Goal: Transaction & Acquisition: Purchase product/service

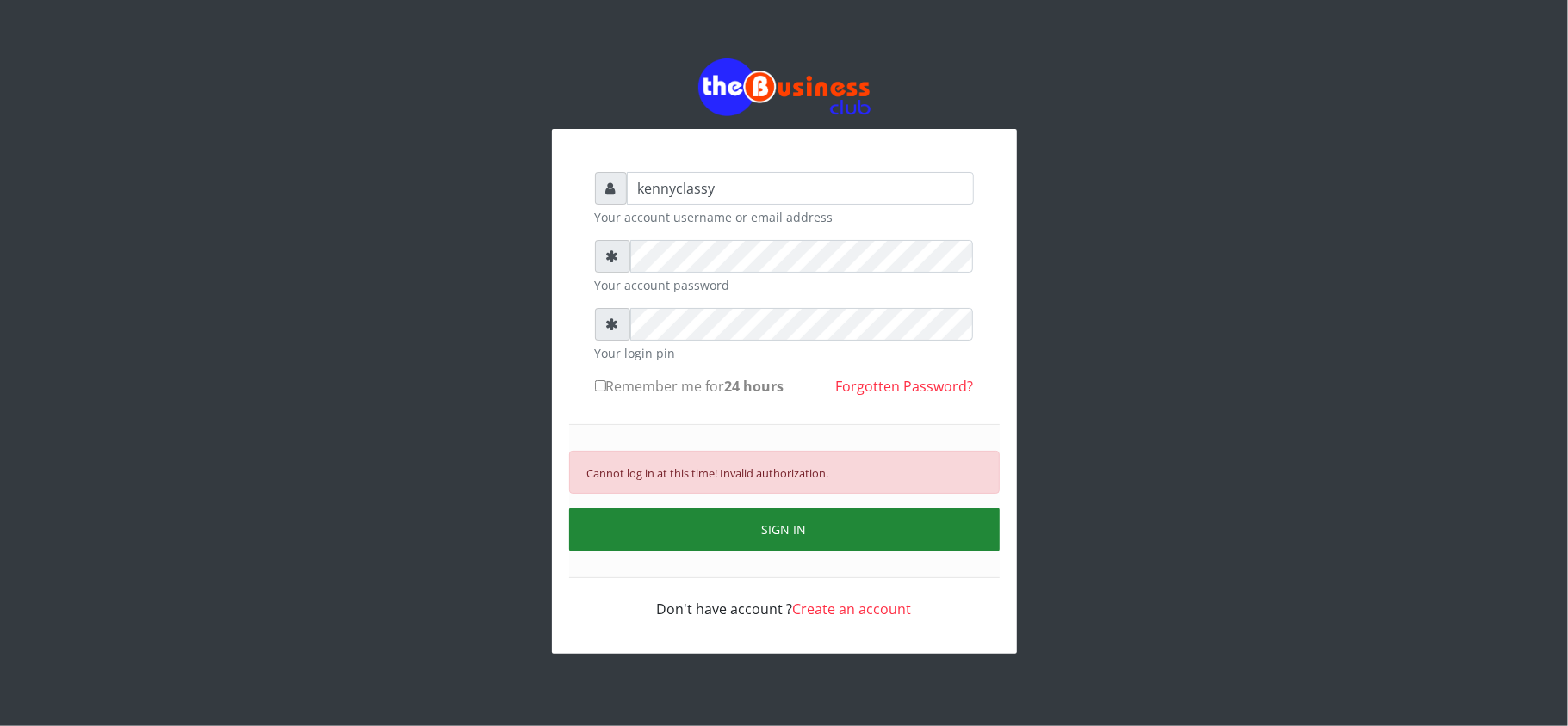
click at [766, 535] on button "SIGN IN" at bounding box center [784, 530] width 430 height 44
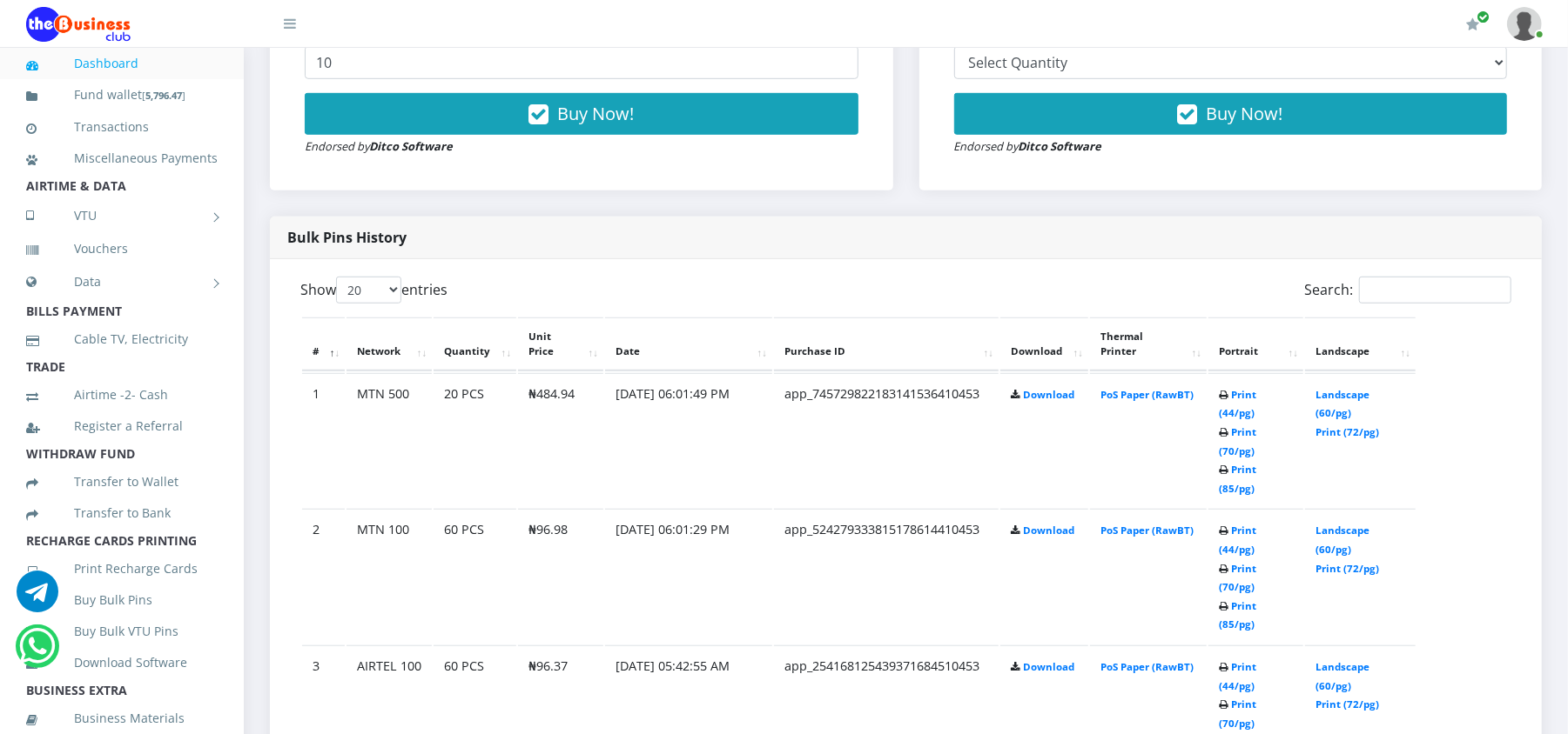
scroll to position [742, 0]
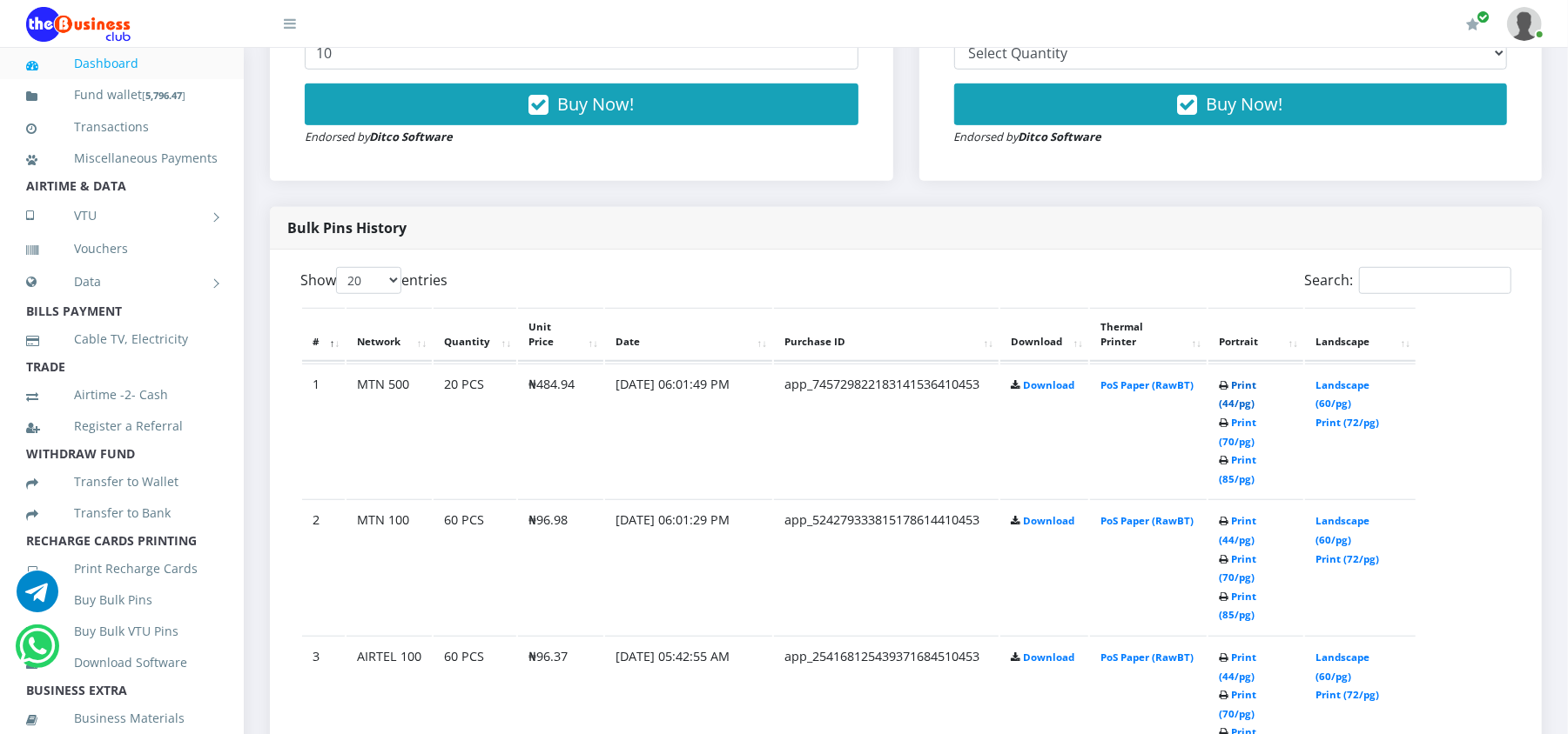
click at [1255, 380] on link "Print (44/pg)" at bounding box center [1237, 394] width 37 height 32
click at [1327, 515] on link "Landscape (60/pg)" at bounding box center [1342, 530] width 54 height 32
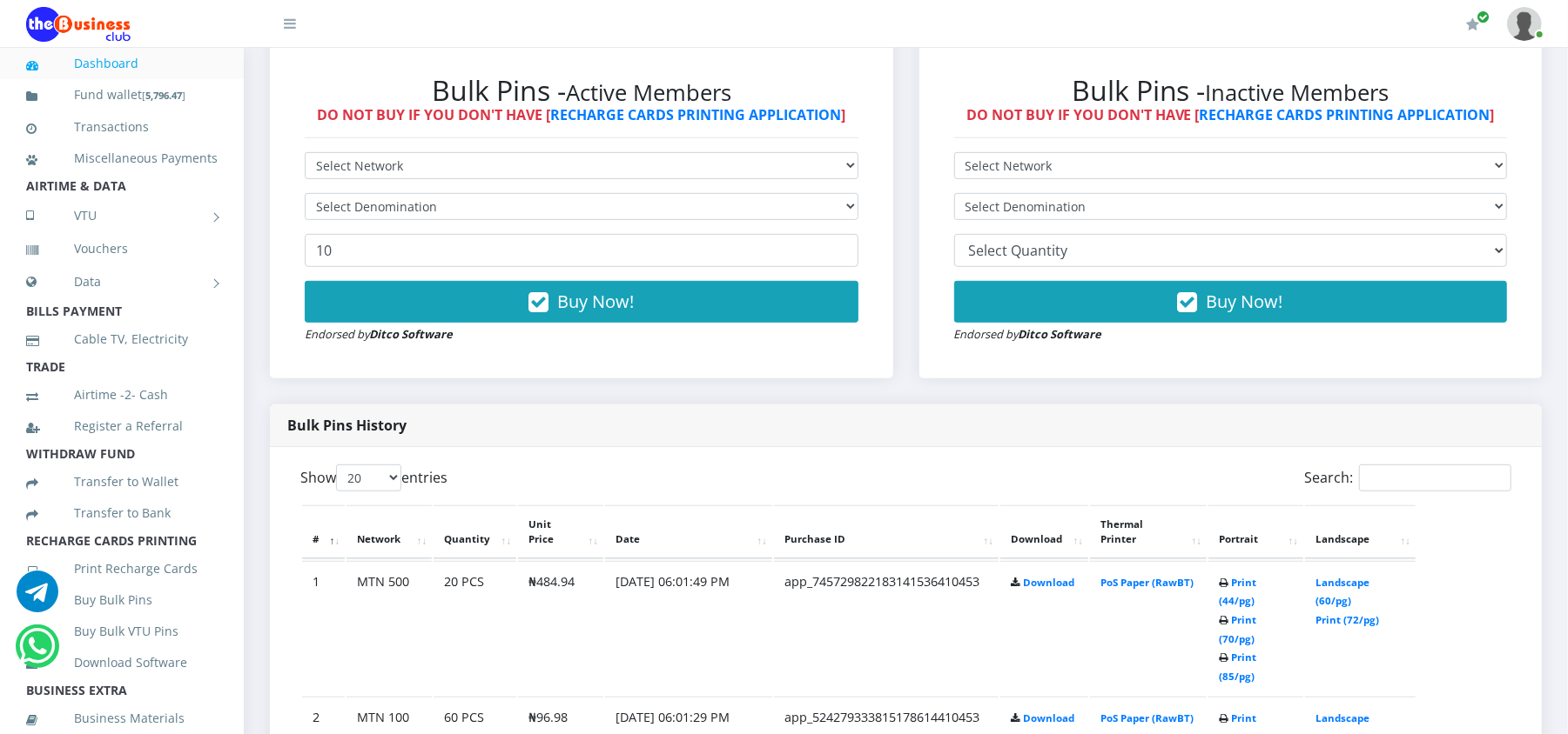
scroll to position [510, 0]
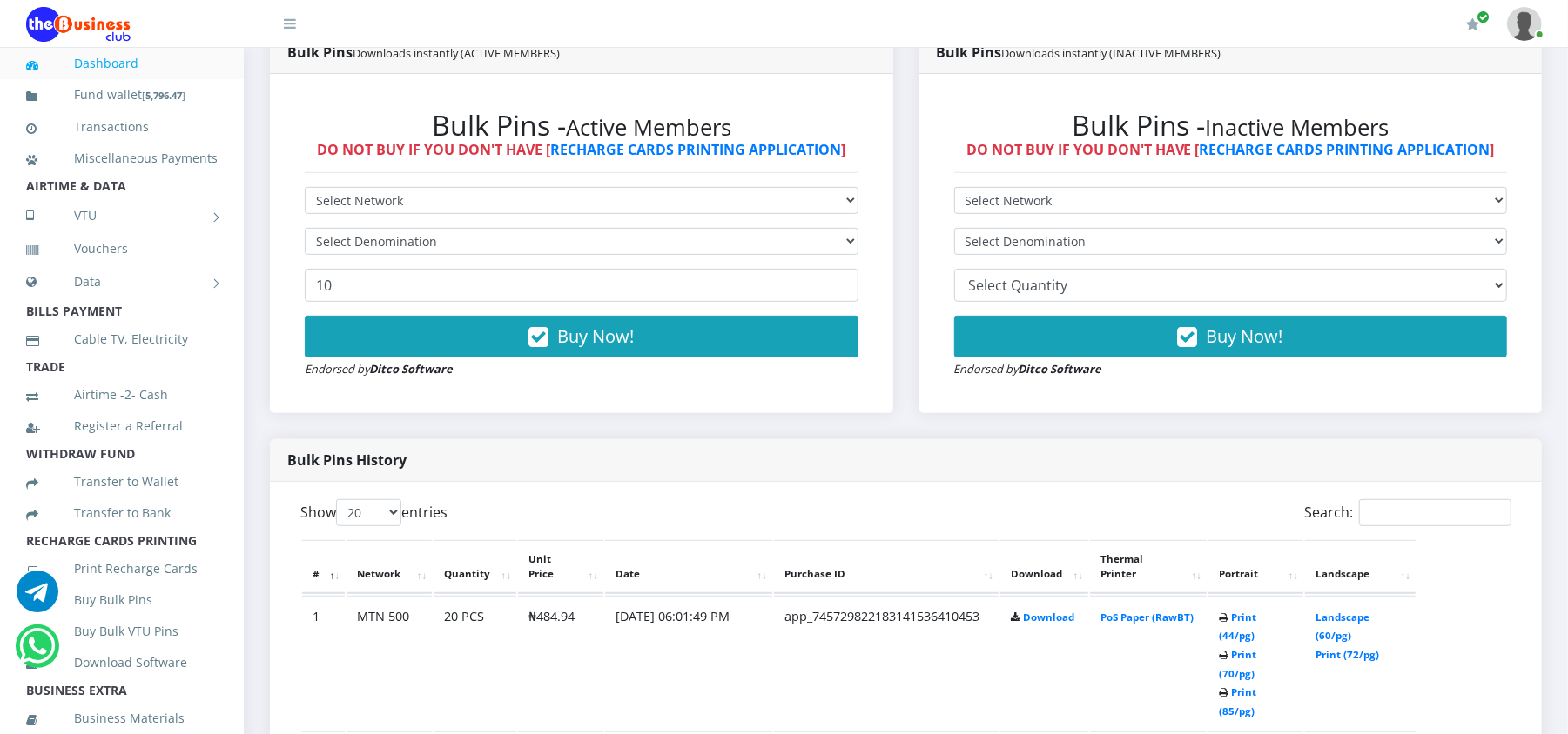
click at [680, 181] on div "Bulk Pins - Active Members DO NOT BUY IF YOU DON'T HAVE [ RECHARGE CARDS PRINTI…" at bounding box center [582, 244] width 589 height 305
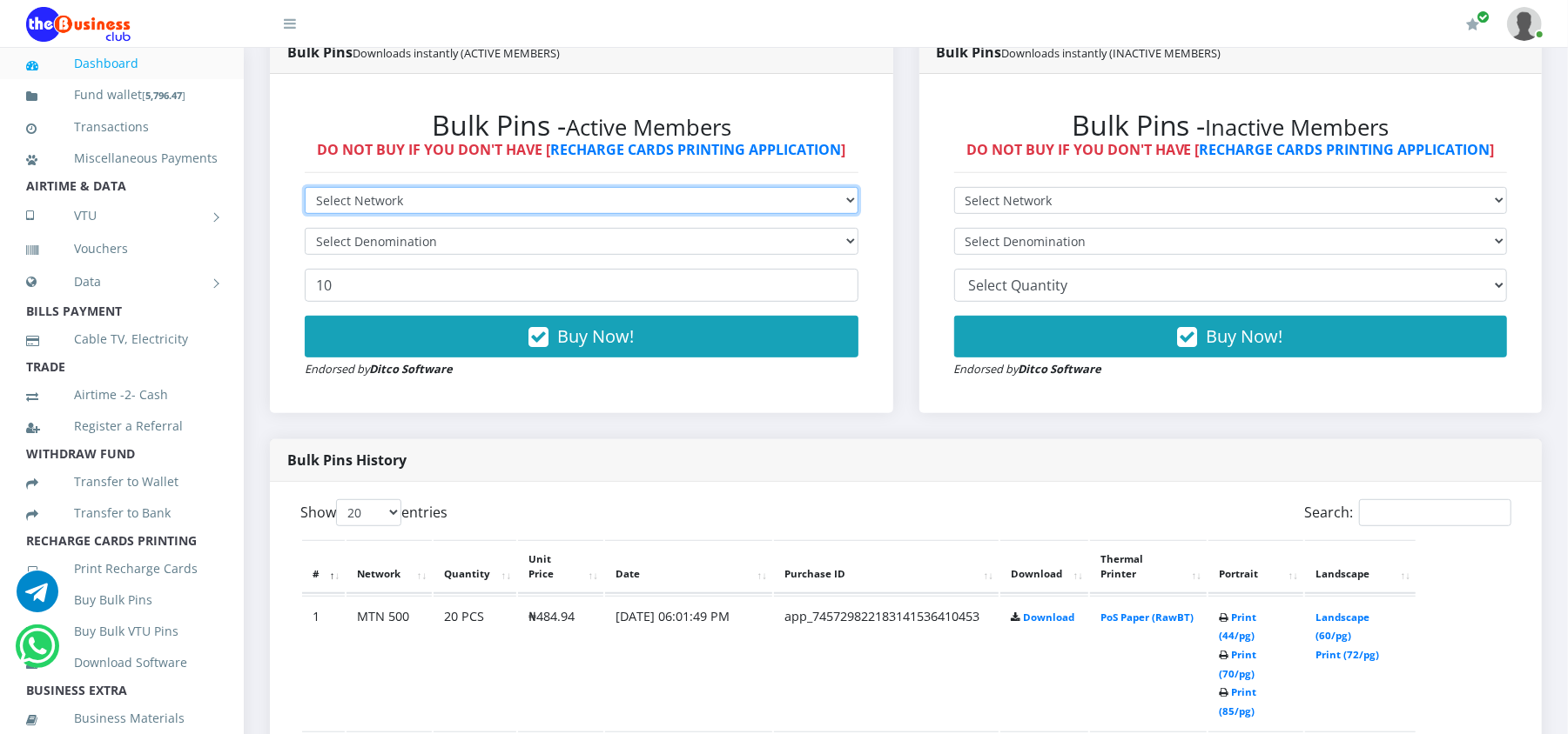
click at [680, 204] on select "Select Network MTN Globacom 9Mobile Airtel" at bounding box center [582, 200] width 554 height 27
select select "Glo"
click at [305, 187] on select "Select Network MTN Globacom 9Mobile Airtel" at bounding box center [582, 200] width 554 height 27
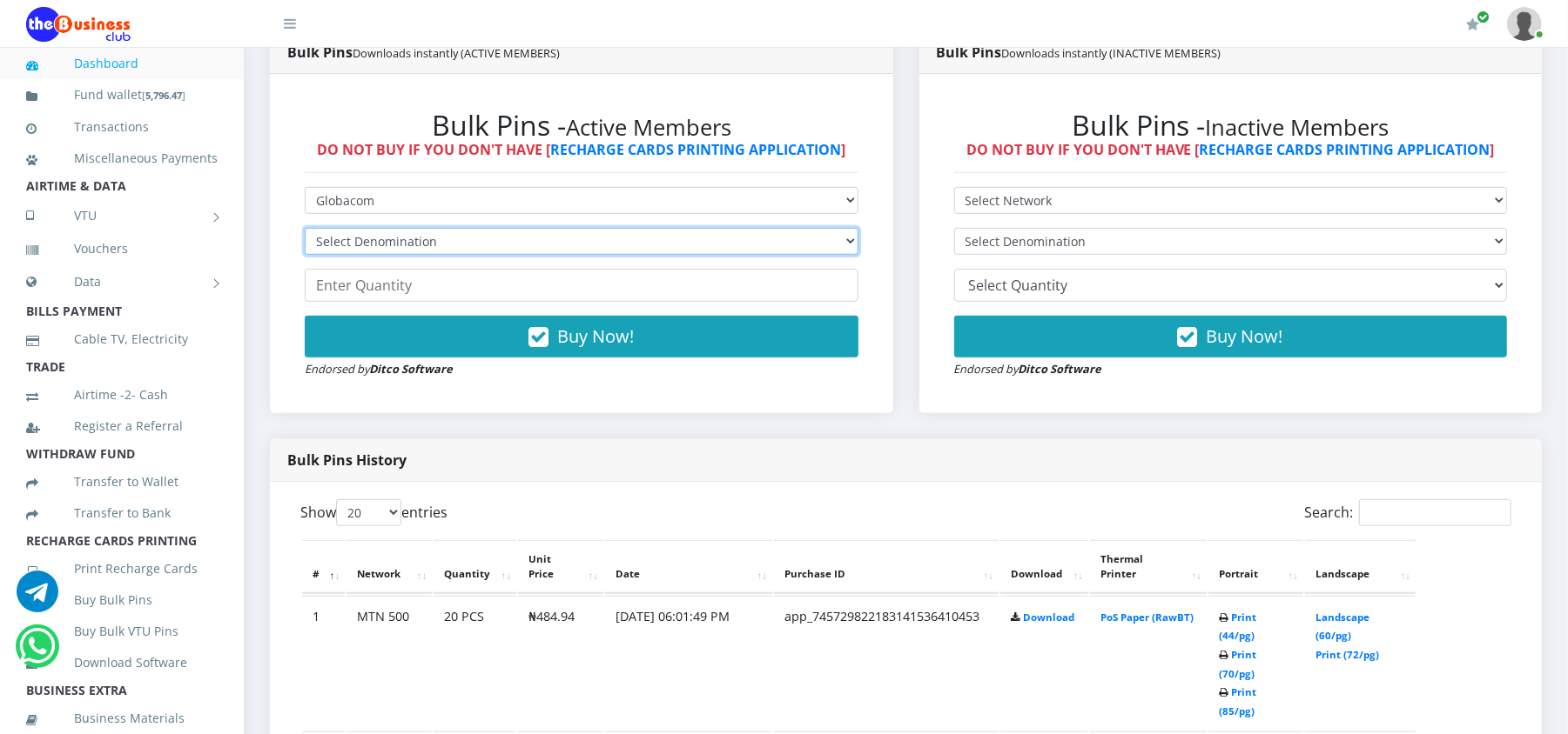
click at [618, 242] on select "Select Denomination Glo NGN100 - ₦96.50 Glo NGN200 - ₦193.00 Glo NGN500 - ₦482.…" at bounding box center [582, 241] width 554 height 27
select select "96.5-100"
click at [305, 228] on select "Select Denomination Glo NGN100 - ₦96.50 Glo NGN200 - ₦193.00 Glo NGN500 - ₦482.…" at bounding box center [582, 241] width 554 height 27
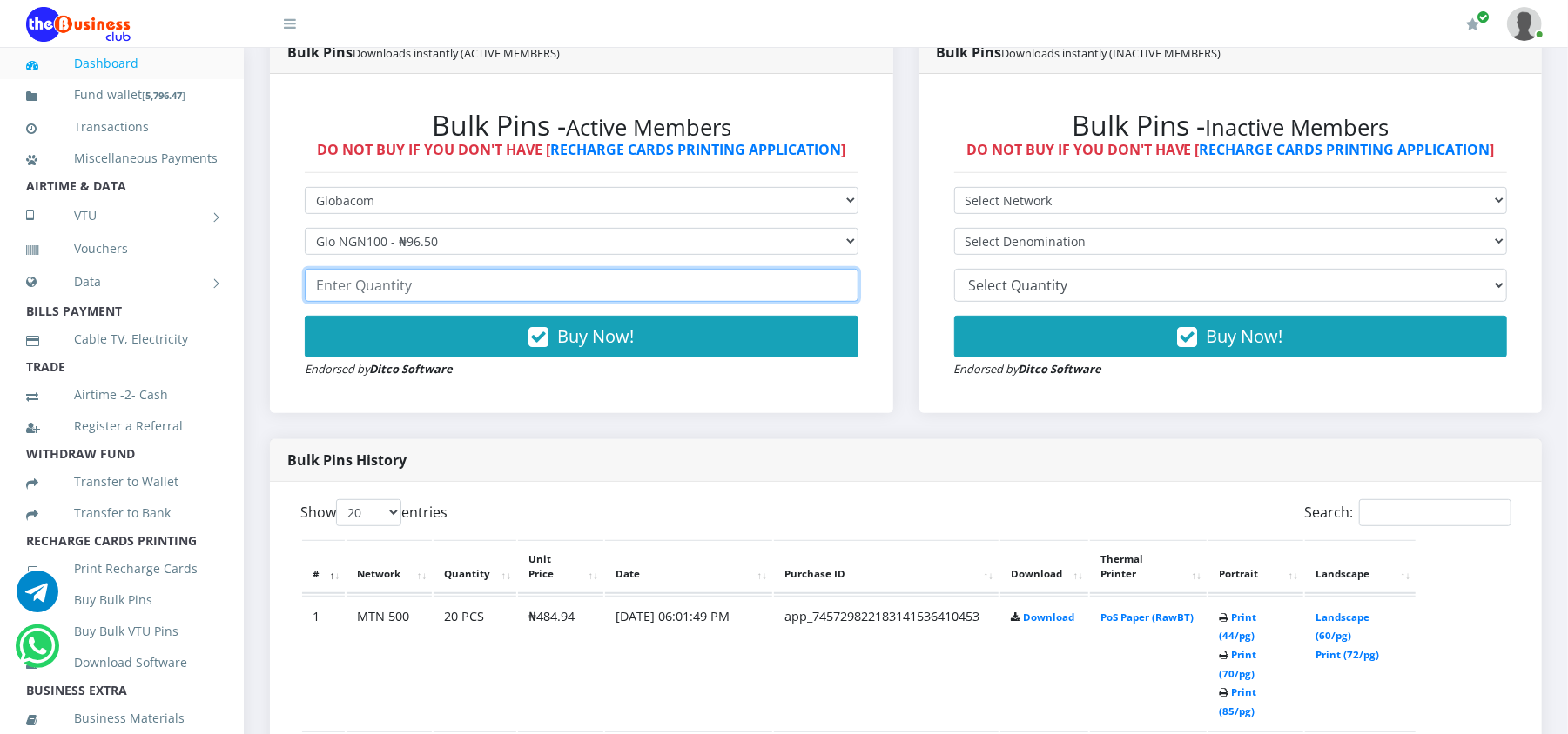
click at [555, 280] on input "number" at bounding box center [582, 285] width 554 height 33
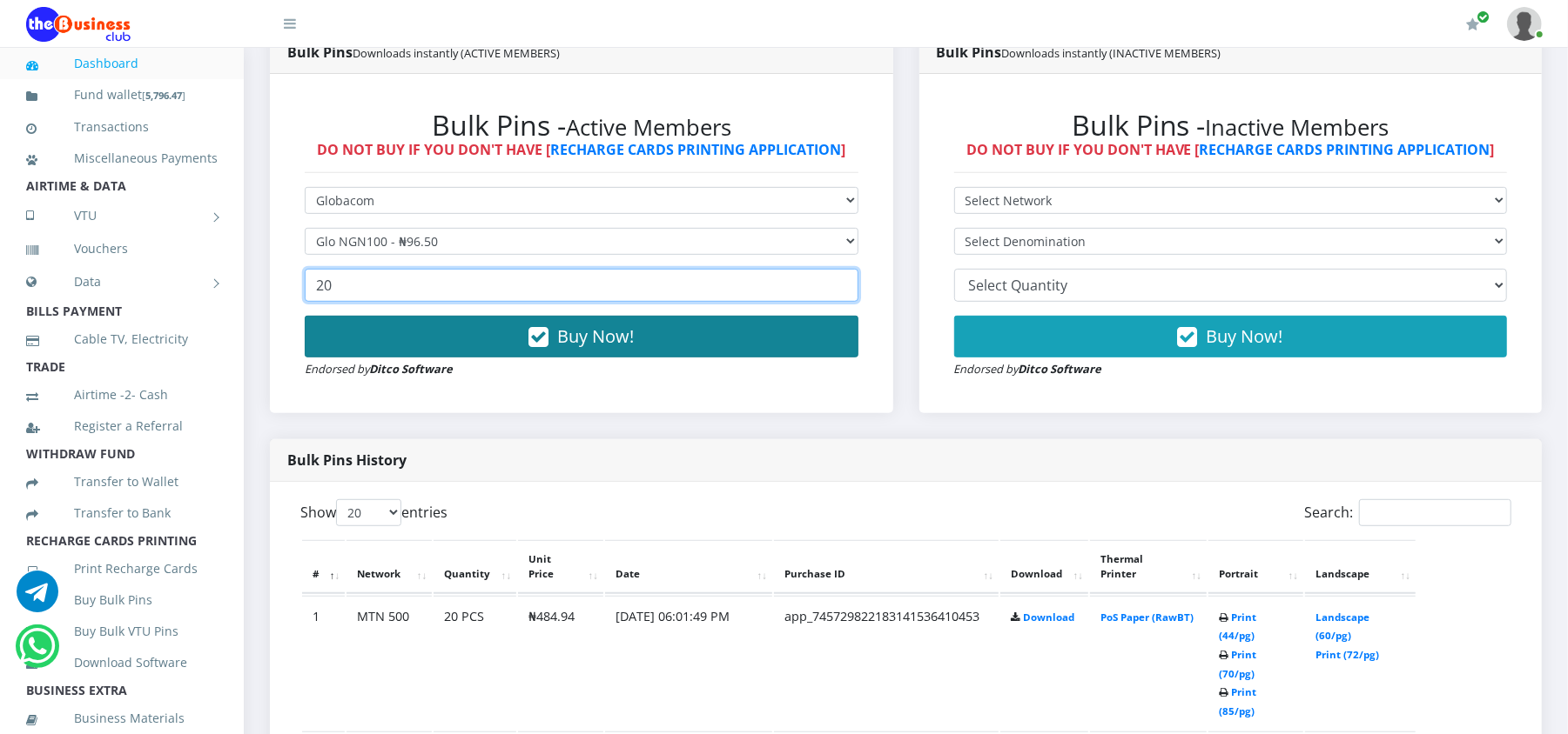
type input "20"
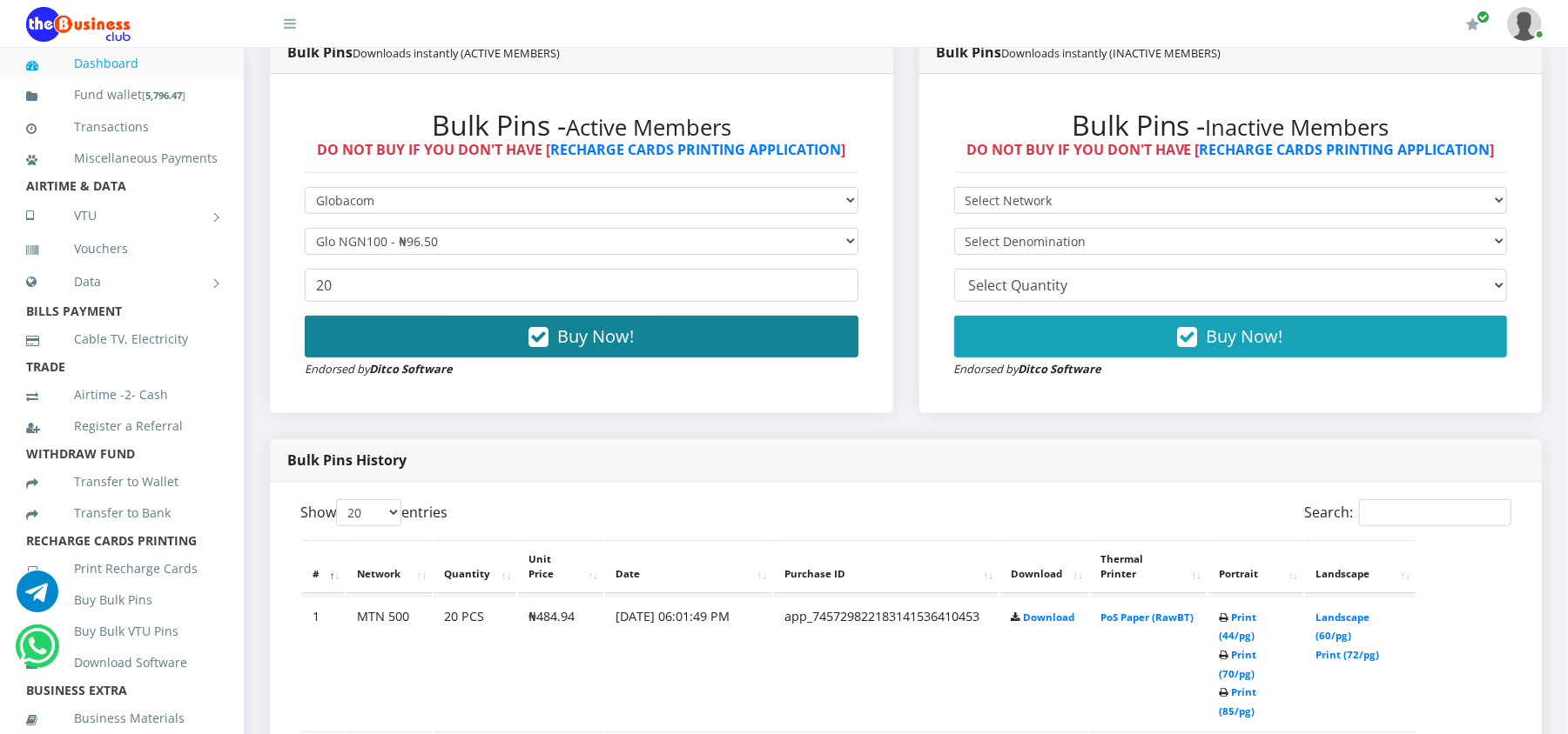
click at [554, 332] on button "Buy Now!" at bounding box center [582, 336] width 554 height 42
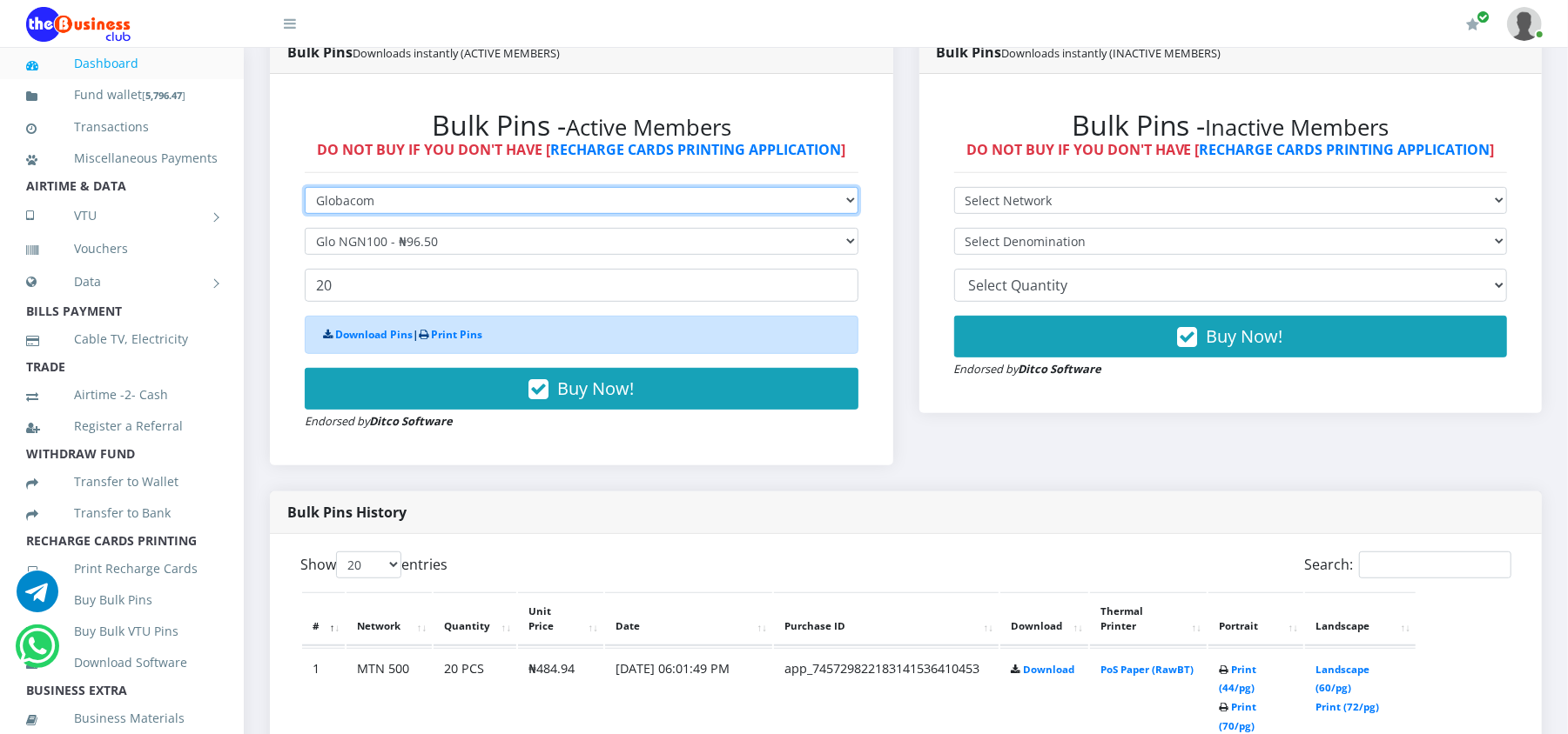
click at [530, 202] on select "Select Network MTN Globacom 9Mobile Airtel" at bounding box center [582, 200] width 554 height 27
select select "MTN"
click at [305, 187] on select "Select Network MTN Globacom 9Mobile Airtel" at bounding box center [582, 200] width 554 height 27
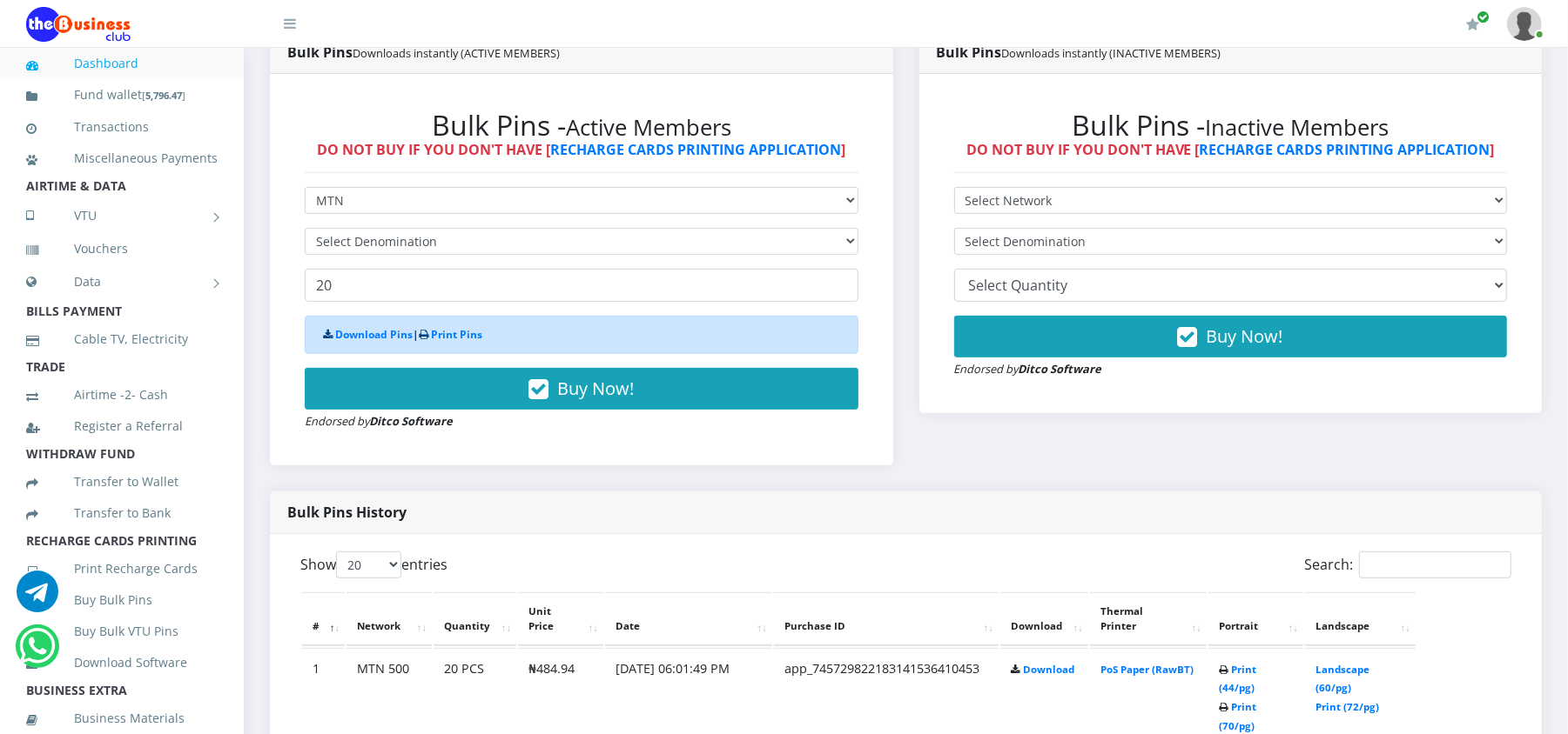
click at [522, 261] on form "Select Network MTN Globacom 9Mobile Airtel Select Denomination 20 Download Pins…" at bounding box center [582, 308] width 554 height 243
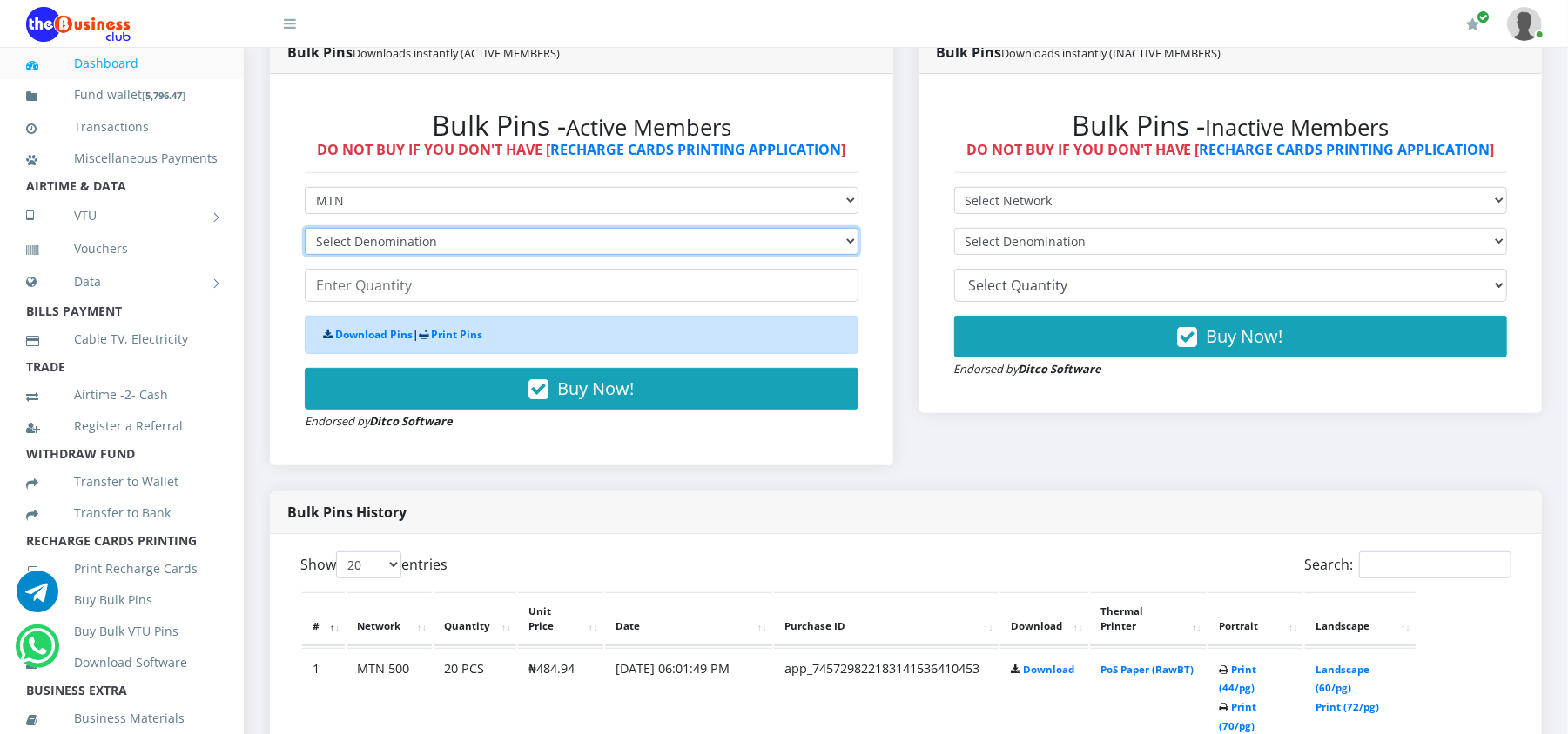
click at [516, 239] on select "Select Denomination MTN NGN100 - ₦96.98 MTN NGN200 - ₦193.96 MTN NGN400 - ₦387.…" at bounding box center [582, 241] width 554 height 27
select select "96.98-100"
click at [305, 228] on select "Select Denomination MTN NGN100 - ₦96.98 MTN NGN200 - ₦193.96 MTN NGN400 - ₦387.…" at bounding box center [582, 241] width 554 height 27
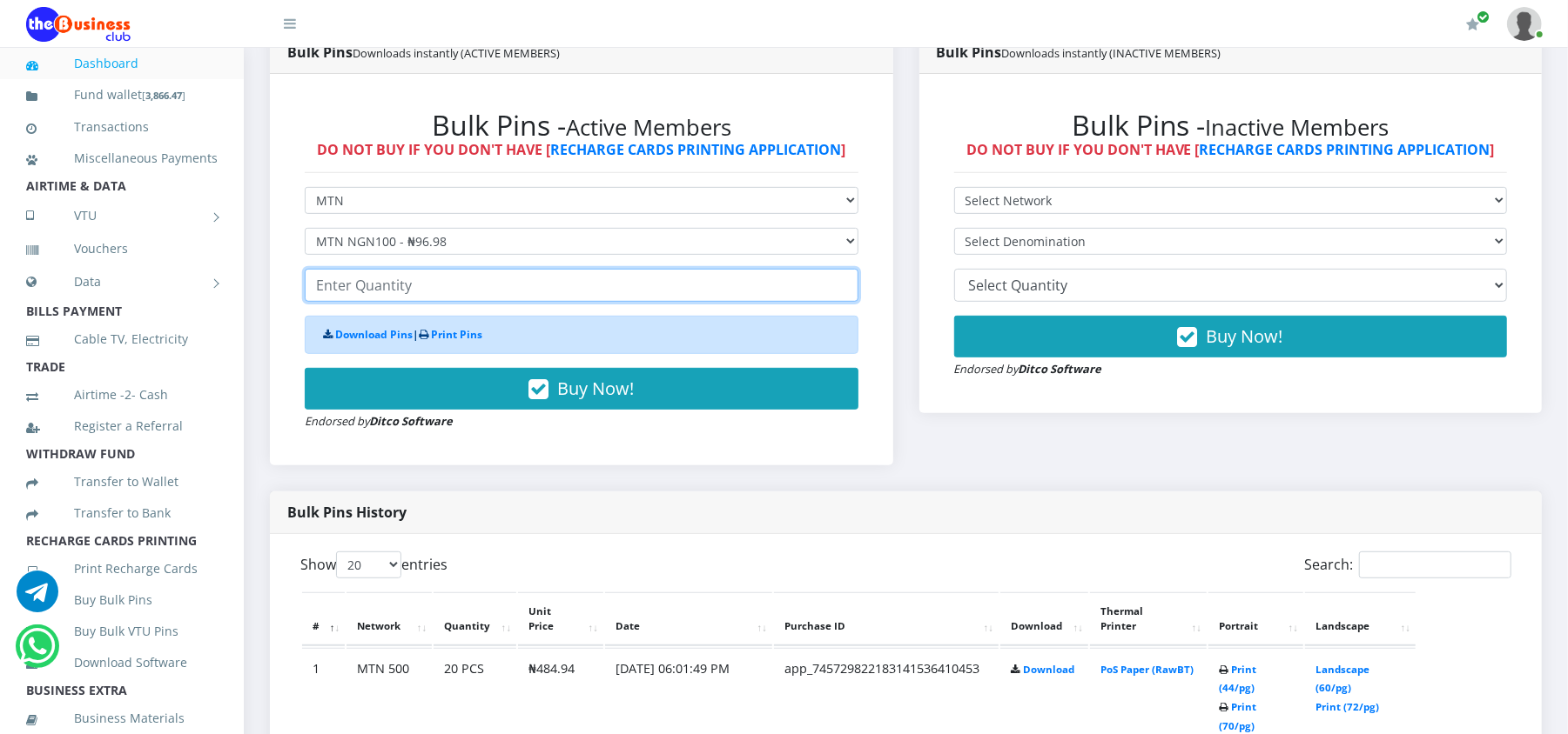
click at [521, 292] on input "number" at bounding box center [582, 285] width 554 height 33
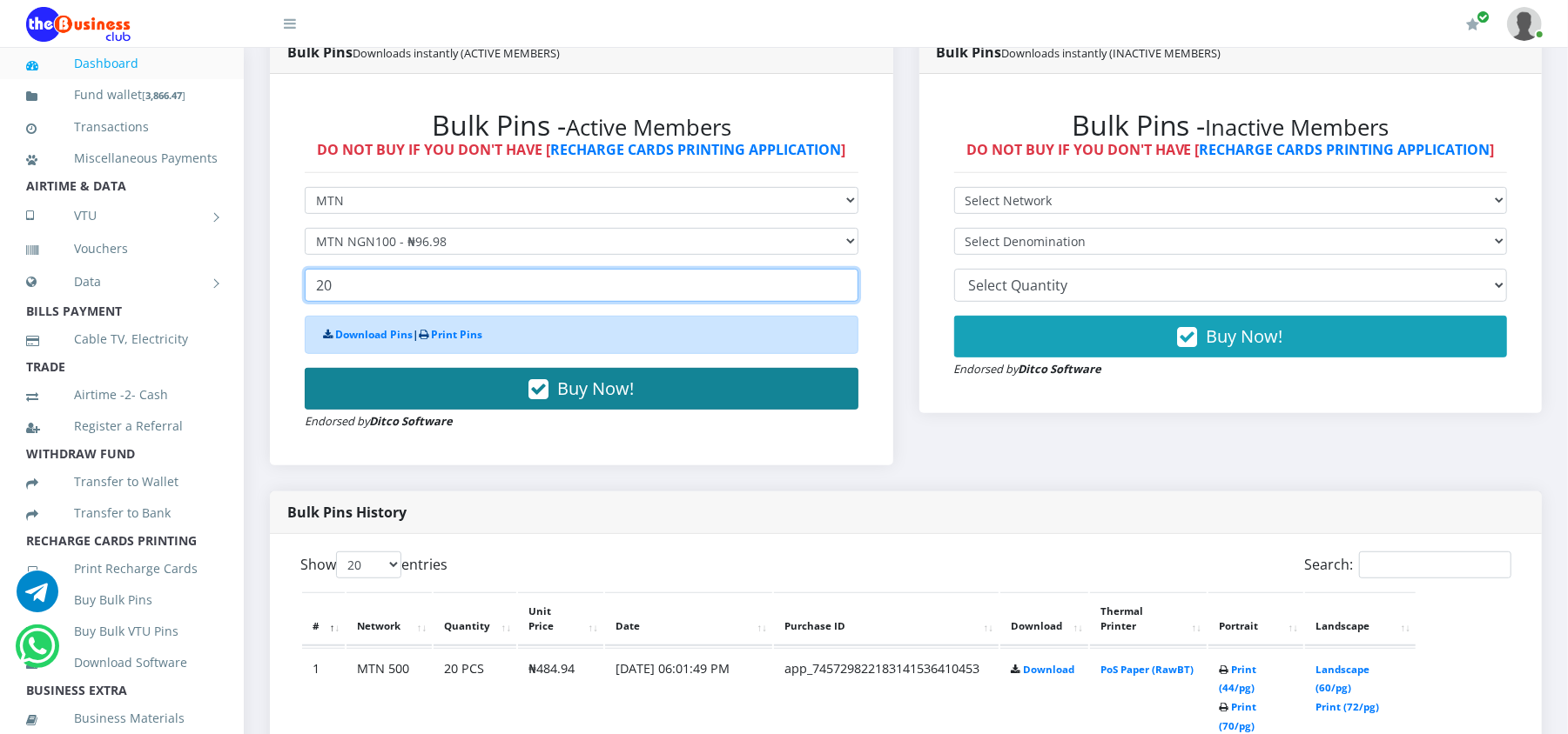
type input "20"
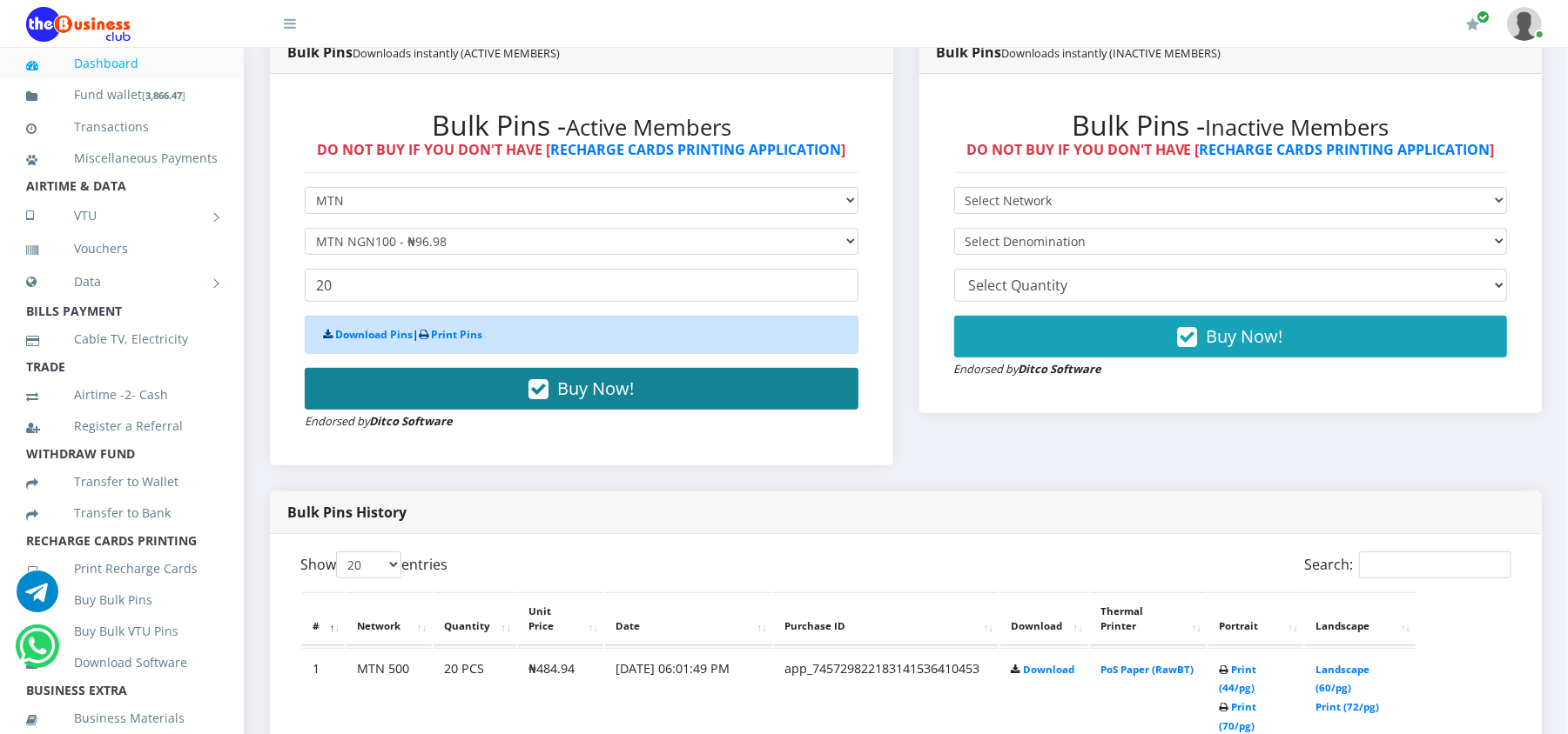
click at [554, 390] on button "Buy Now!" at bounding box center [582, 389] width 554 height 42
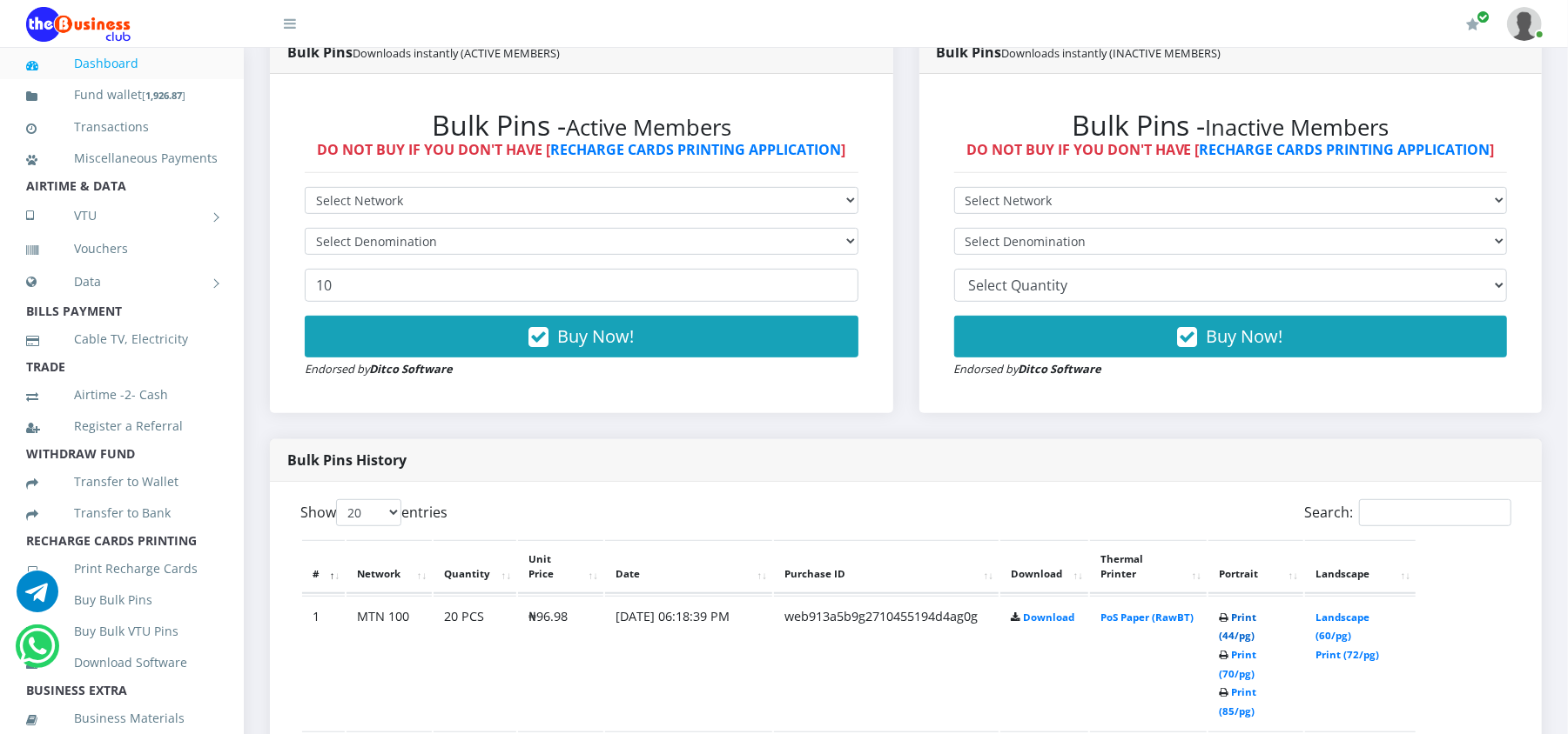
click at [1242, 614] on link "Print (44/pg)" at bounding box center [1237, 627] width 37 height 32
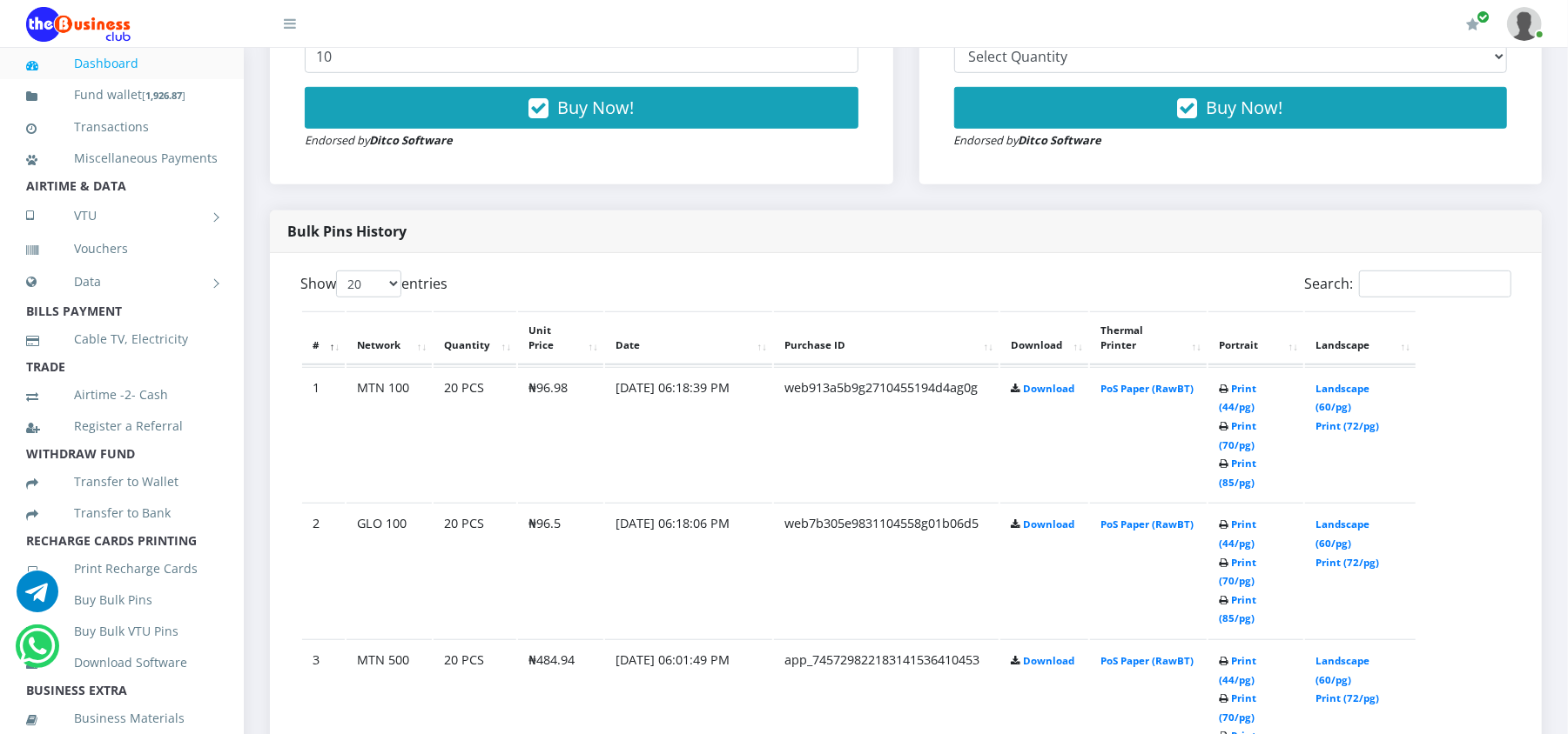
scroll to position [742, 0]
